Goal: Transaction & Acquisition: Purchase product/service

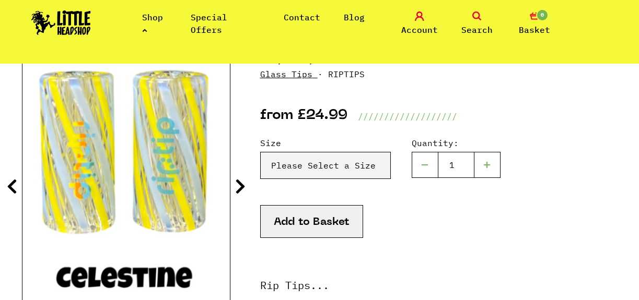
scroll to position [138, 0]
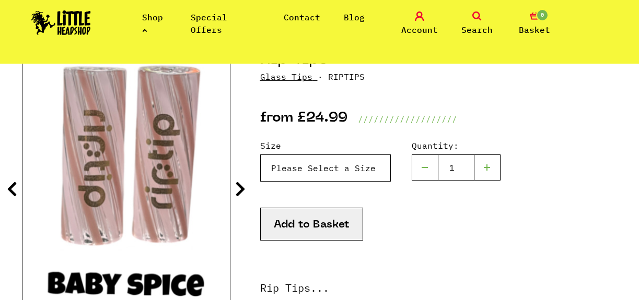
select select "1801"
click at [318, 230] on button "Add to Basket" at bounding box center [311, 224] width 103 height 33
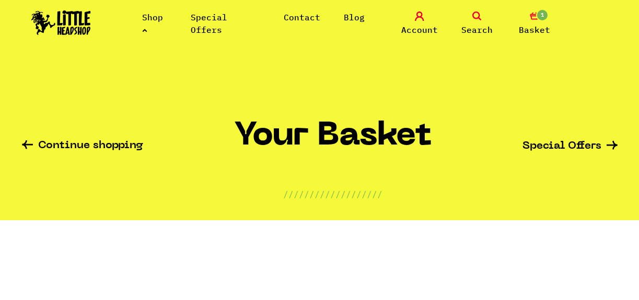
click at [541, 146] on link "Special Offers" at bounding box center [569, 146] width 95 height 11
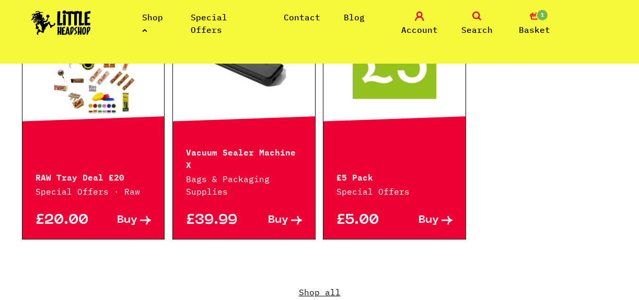
scroll to position [766, 0]
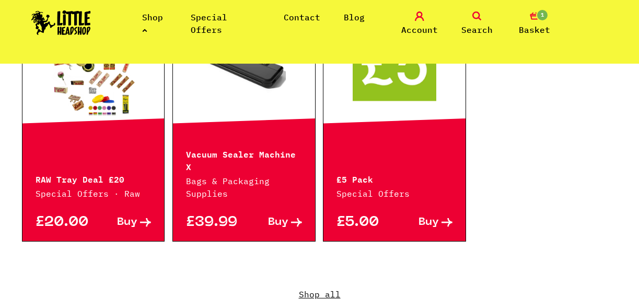
click at [428, 203] on div "£5.00 Buy" at bounding box center [394, 220] width 142 height 41
click at [429, 217] on span "Buy" at bounding box center [428, 222] width 20 height 11
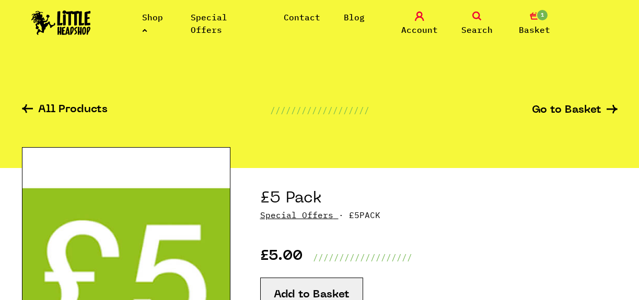
click at [145, 30] on icon at bounding box center [144, 30] width 5 height 4
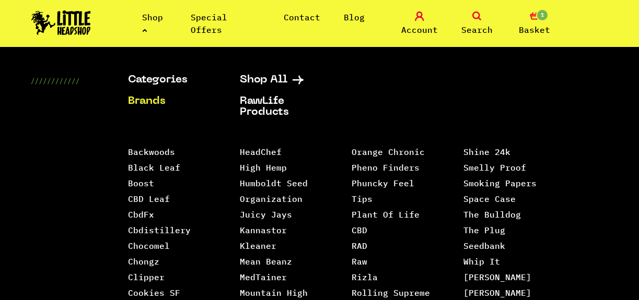
scroll to position [24, 0]
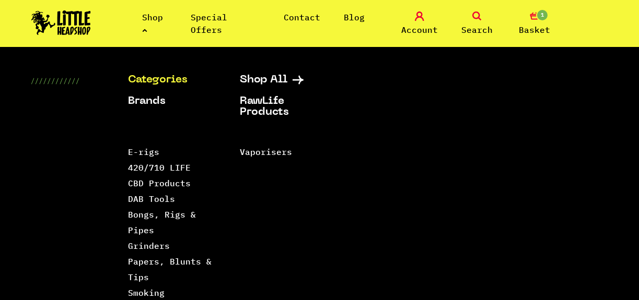
click at [177, 78] on link "Categories" at bounding box center [171, 80] width 86 height 11
click at [131, 80] on link "Categories" at bounding box center [171, 80] width 86 height 11
click at [194, 260] on link "Papers, Blunts & Tips" at bounding box center [170, 270] width 84 height 26
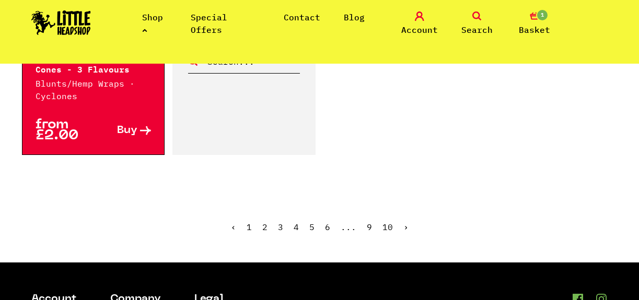
scroll to position [1910, 0]
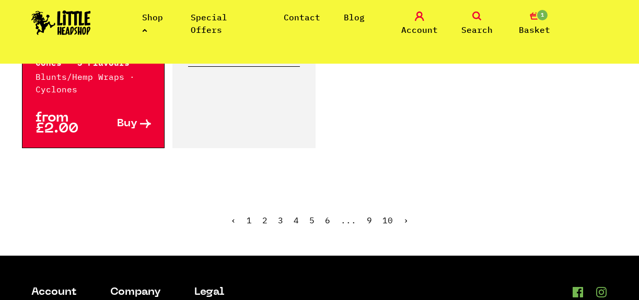
click at [264, 215] on link "2" at bounding box center [264, 220] width 5 height 10
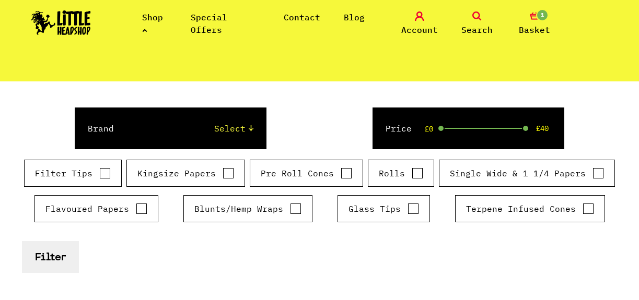
scroll to position [188, 0]
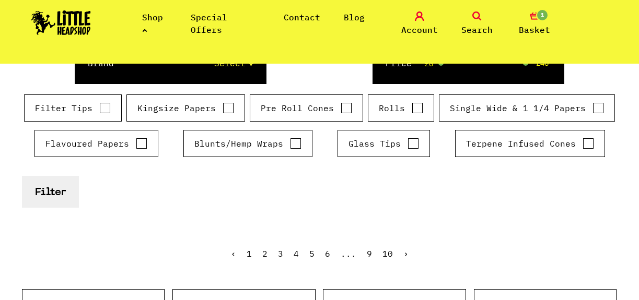
click at [226, 105] on input "Kingsize Papers" at bounding box center [228, 108] width 11 height 10
checkbox input "true"
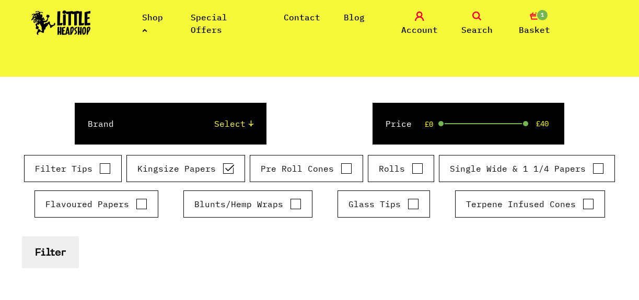
scroll to position [134, 0]
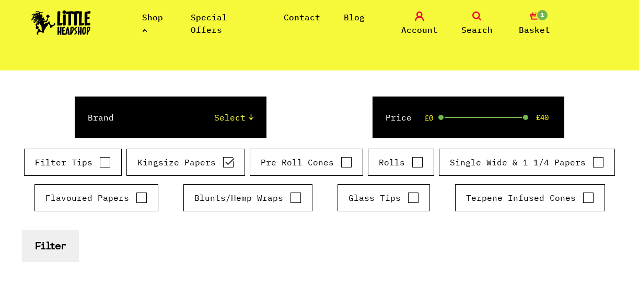
select select "3"
checkbox input "false"
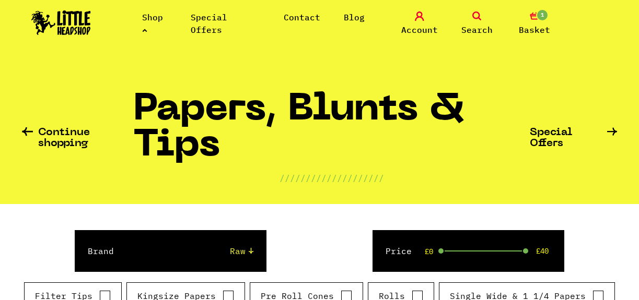
scroll to position [0, 0]
click at [473, 19] on icon at bounding box center [476, 15] width 9 height 9
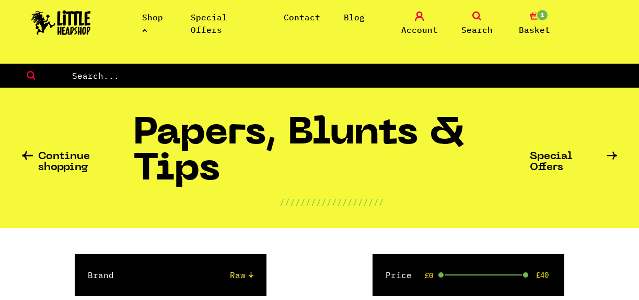
click at [480, 16] on icon at bounding box center [476, 15] width 9 height 9
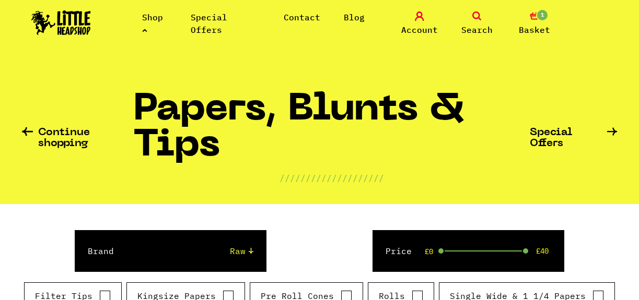
click at [480, 16] on icon at bounding box center [476, 15] width 9 height 9
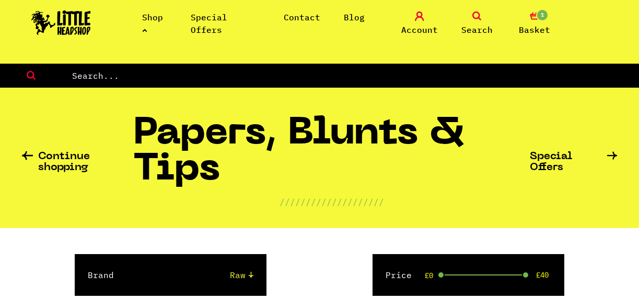
click at [302, 78] on input "text" at bounding box center [355, 76] width 568 height 14
type input "raw"
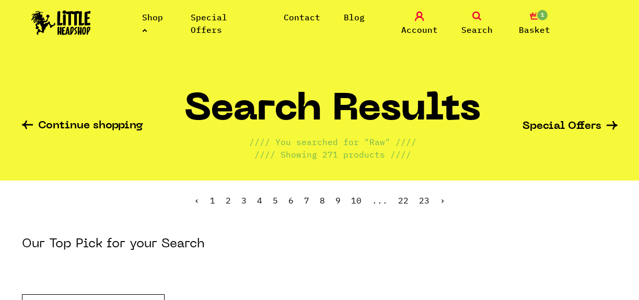
click at [471, 20] on link "Search" at bounding box center [477, 23] width 52 height 25
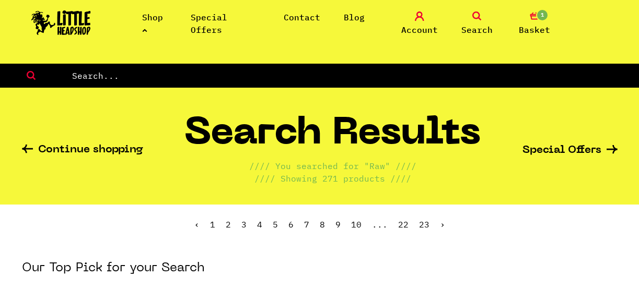
click at [243, 80] on input "text" at bounding box center [355, 76] width 568 height 14
type input "raw ether"
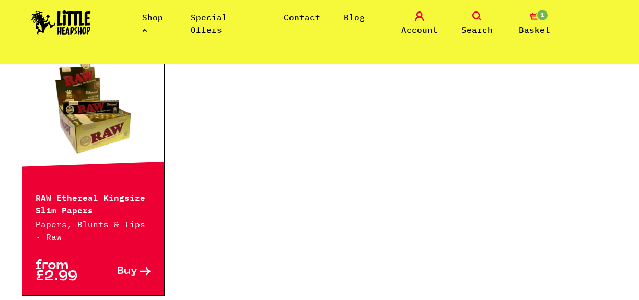
scroll to position [216, 0]
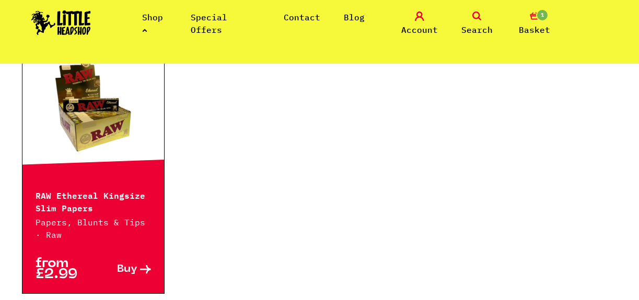
click at [85, 129] on link at bounding box center [93, 105] width 142 height 104
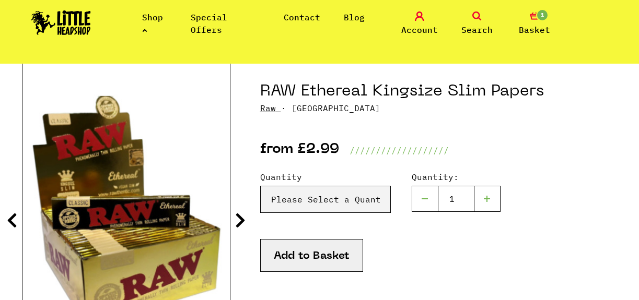
scroll to position [130, 0]
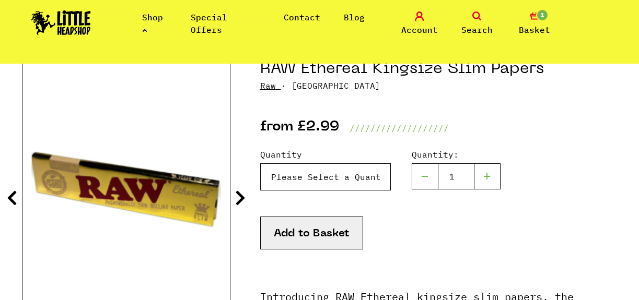
select select "1647"
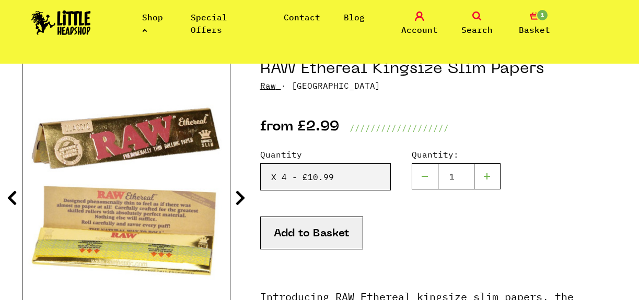
click at [312, 237] on button "Add to Basket" at bounding box center [311, 233] width 103 height 33
